Goal: Information Seeking & Learning: Understand process/instructions

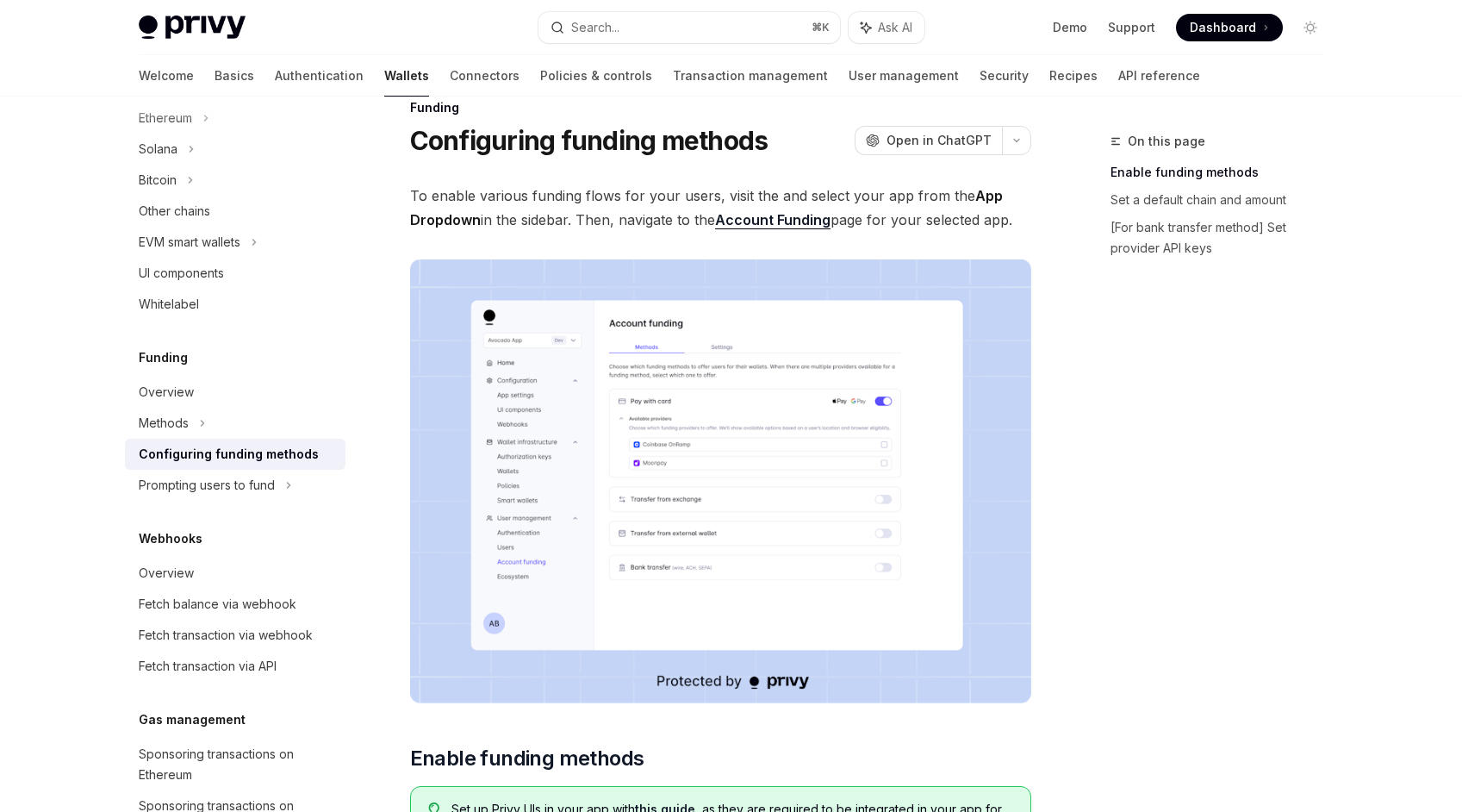
scroll to position [74, 0]
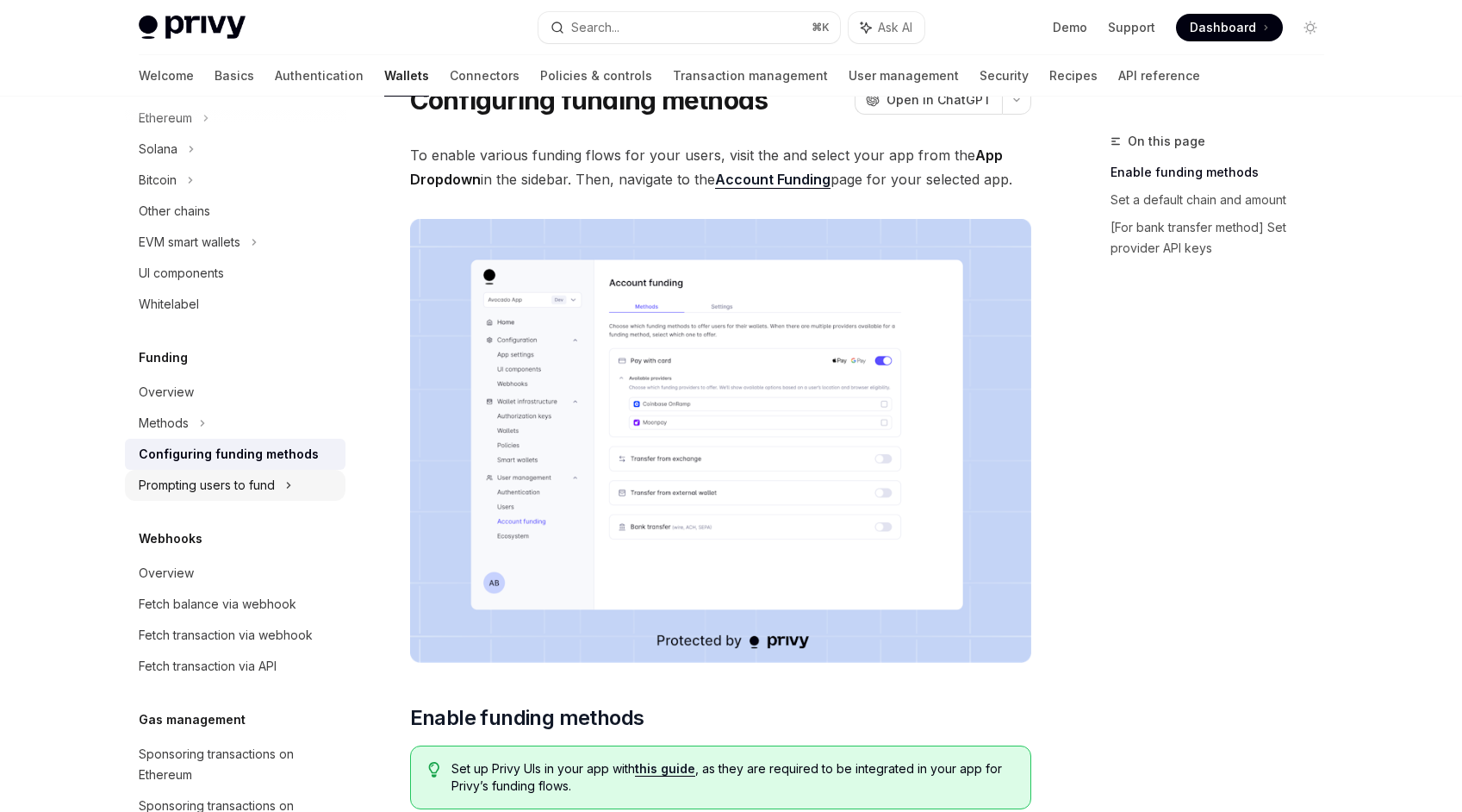
type textarea "*"
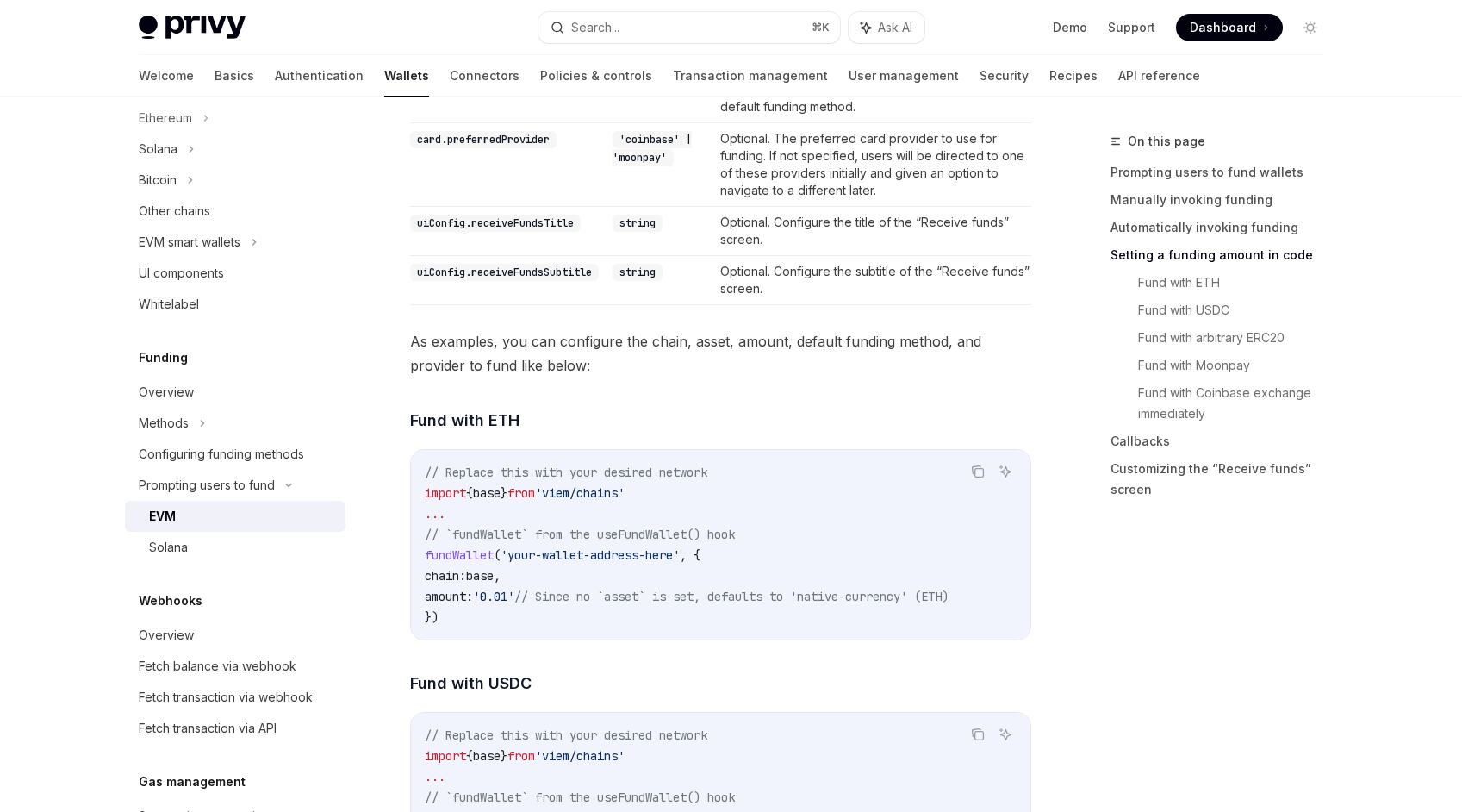
scroll to position [2062, 0]
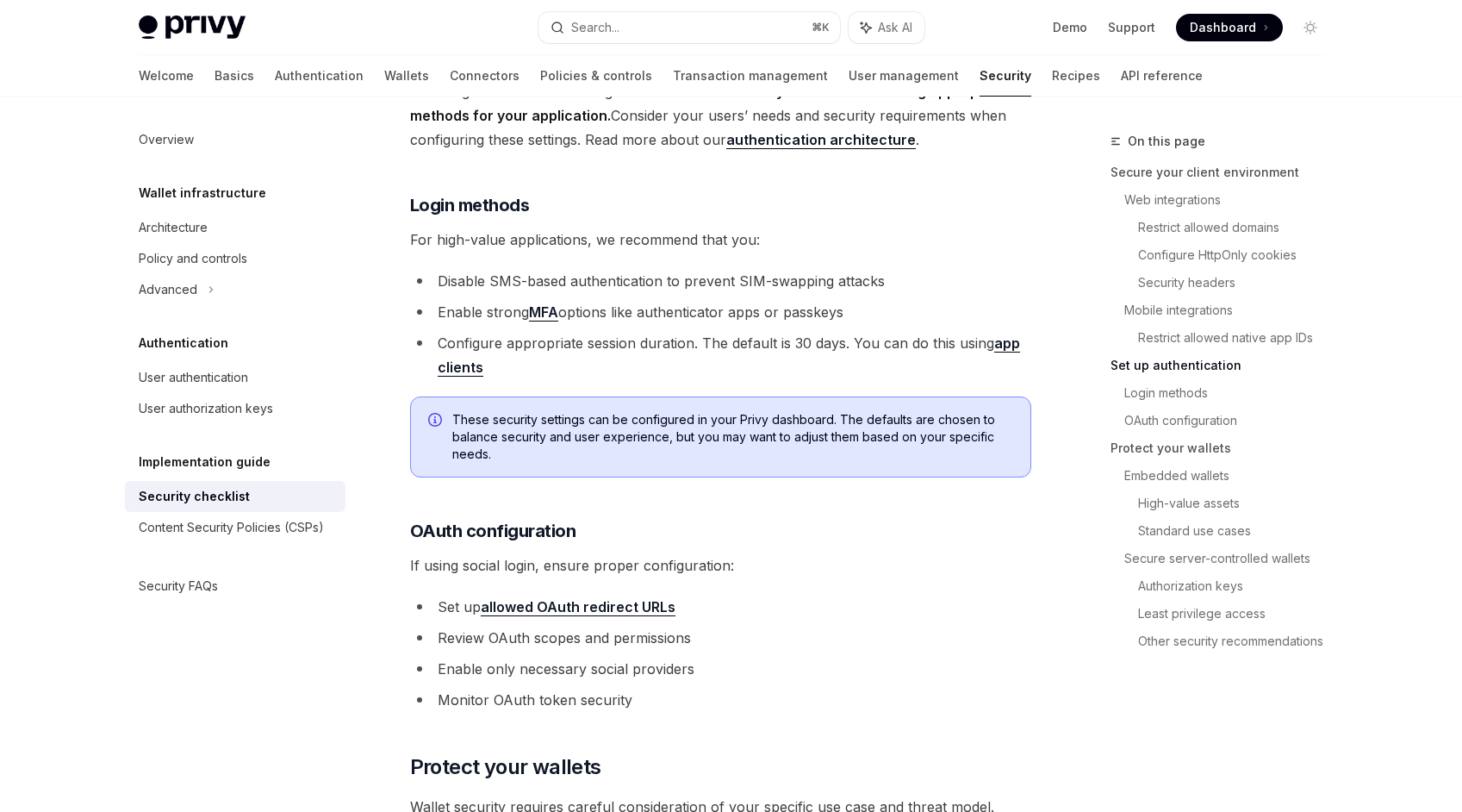
scroll to position [1699, 0]
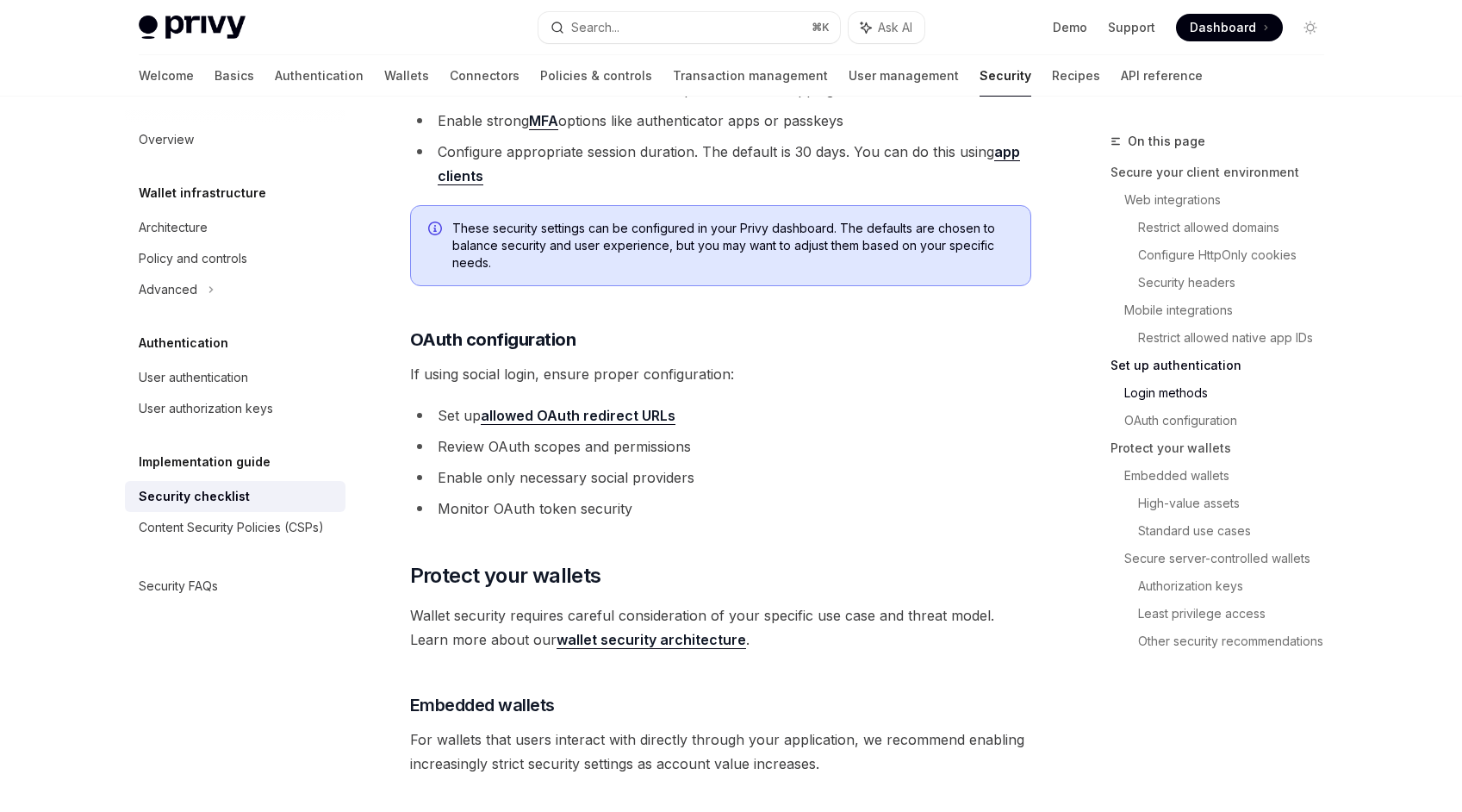
click at [604, 407] on link "allowed OAuth redirect URLs" at bounding box center [578, 416] width 195 height 18
type textarea "*"
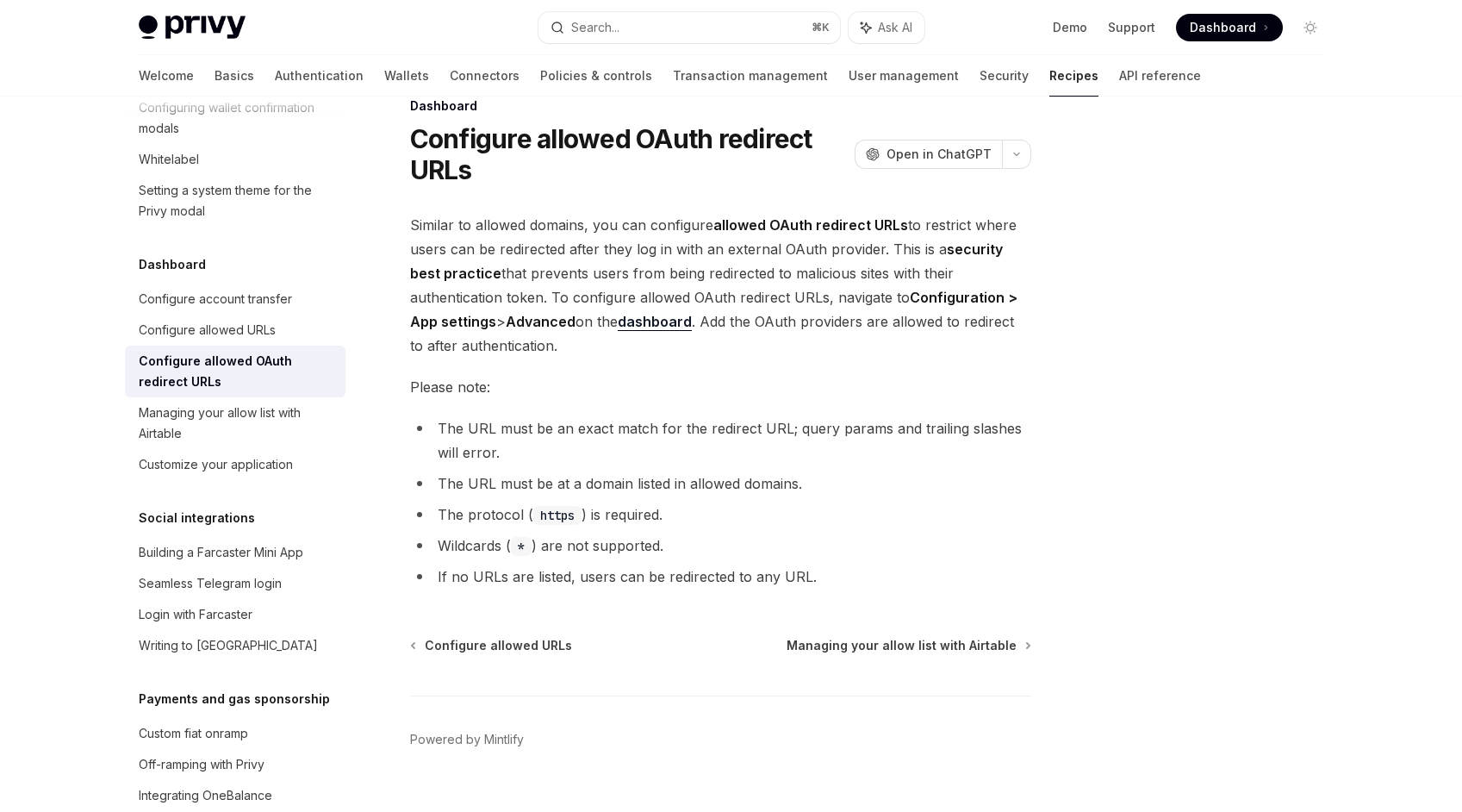
scroll to position [24, 0]
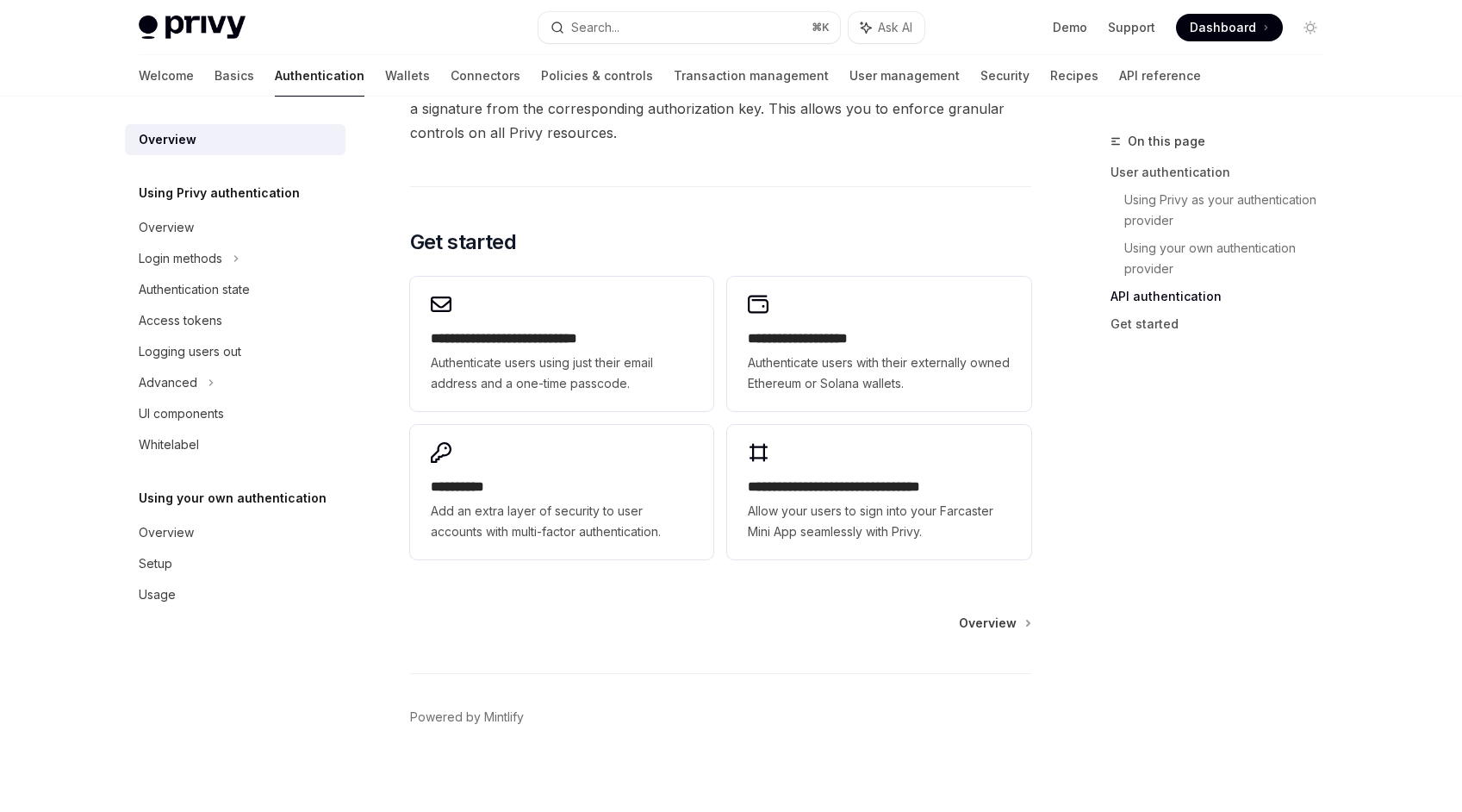
scroll to position [1351, 0]
